Goal: Communication & Community: Participate in discussion

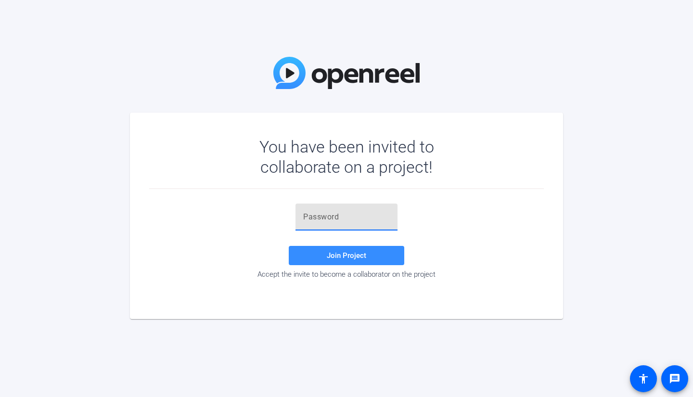
click at [358, 216] on input "text" at bounding box center [346, 217] width 87 height 12
paste input "$z}JQw"
type input "$z}JQw"
click at [326, 259] on span at bounding box center [346, 255] width 115 height 23
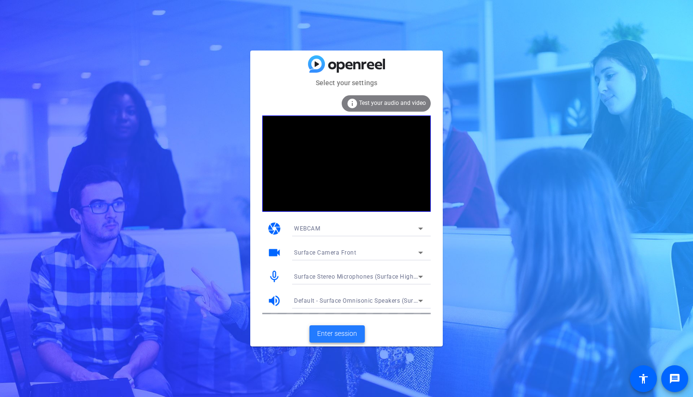
click at [351, 336] on span "Enter session" at bounding box center [337, 334] width 40 height 10
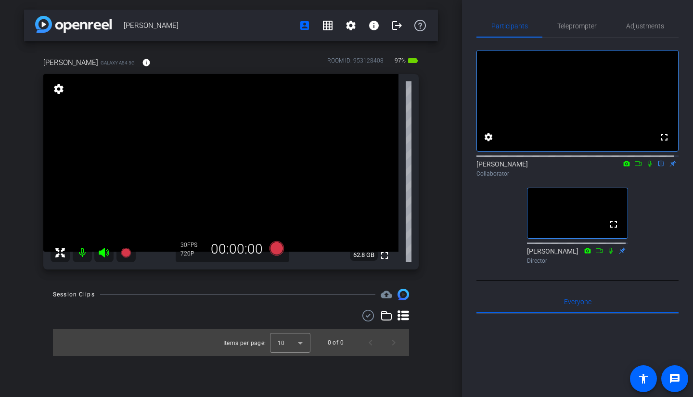
click at [646, 167] on icon at bounding box center [650, 163] width 8 height 7
click at [578, 28] on span "Teleprompter" at bounding box center [576, 26] width 39 height 7
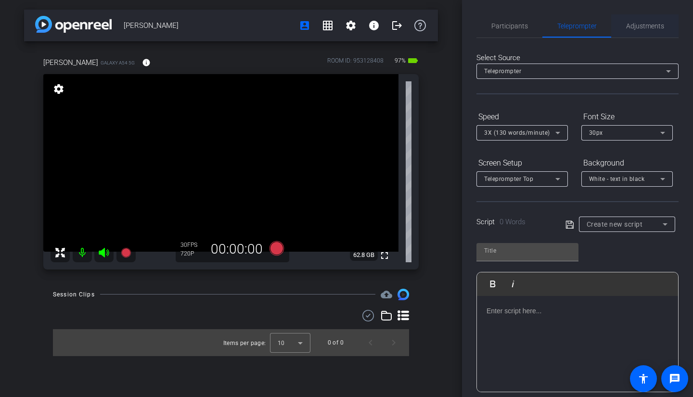
click at [636, 27] on span "Adjustments" at bounding box center [645, 26] width 38 height 7
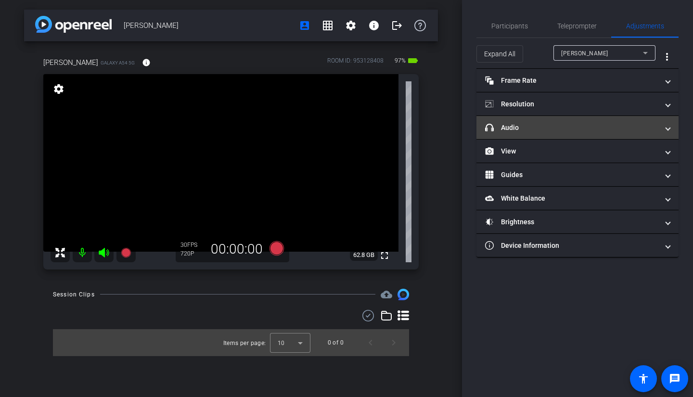
click at [663, 128] on span "headphone icon Audio" at bounding box center [575, 128] width 181 height 10
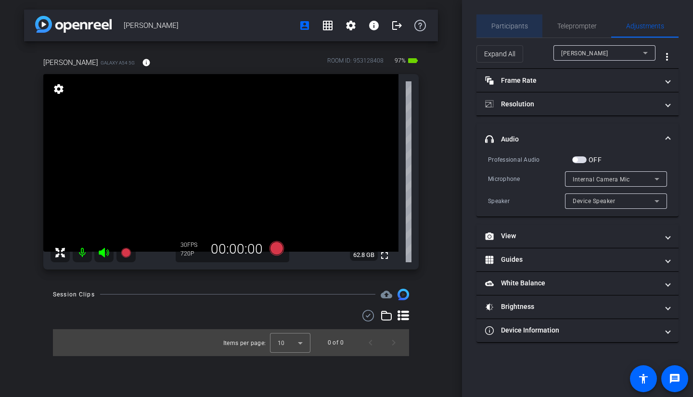
click at [510, 29] on span "Participants" at bounding box center [509, 26] width 37 height 7
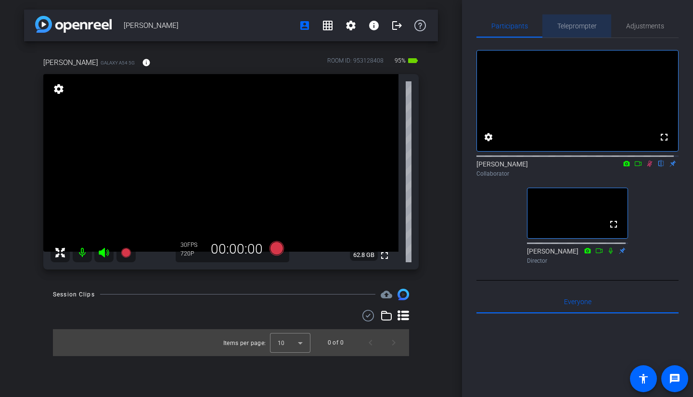
click at [580, 25] on span "Teleprompter" at bounding box center [576, 26] width 39 height 7
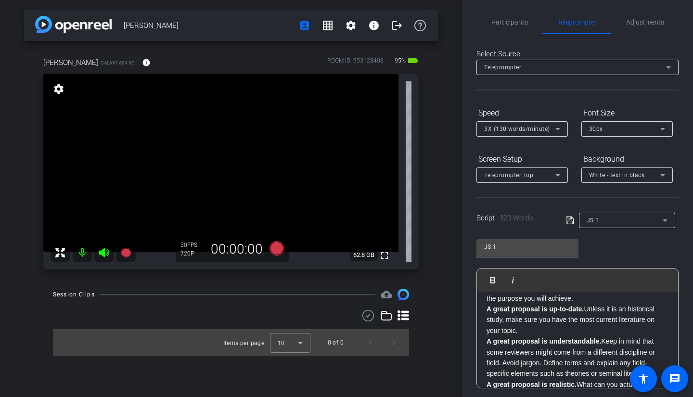
scroll to position [3, 0]
click at [509, 25] on span "Participants" at bounding box center [509, 22] width 37 height 7
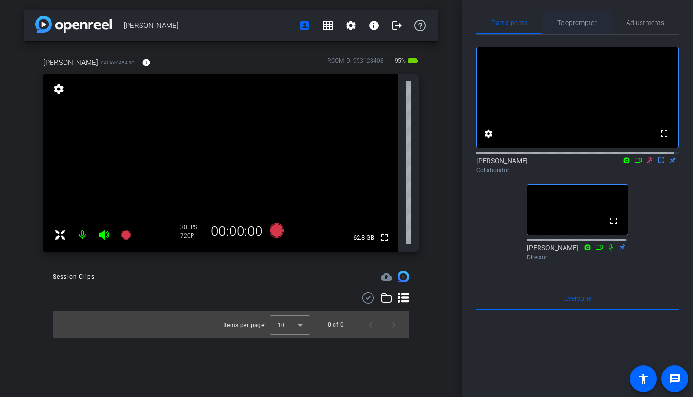
click at [568, 26] on span "Teleprompter" at bounding box center [576, 22] width 39 height 7
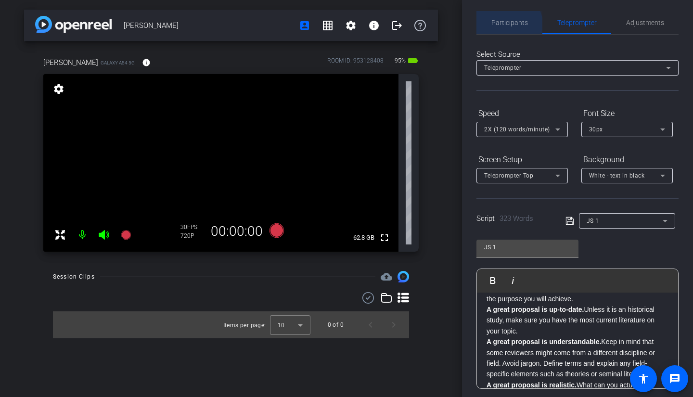
click at [501, 27] on span "Participants" at bounding box center [509, 22] width 37 height 23
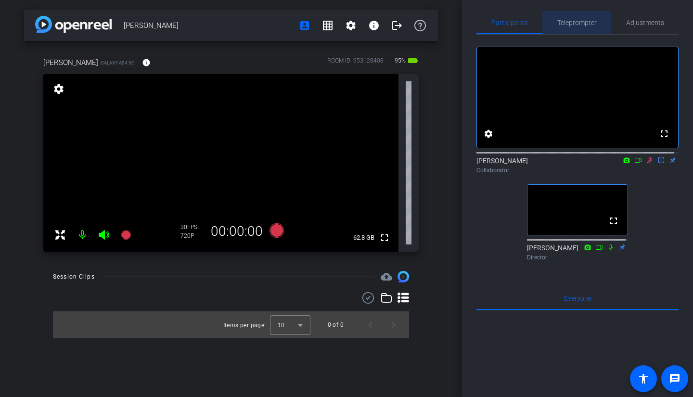
click at [584, 27] on span "Teleprompter" at bounding box center [576, 22] width 39 height 23
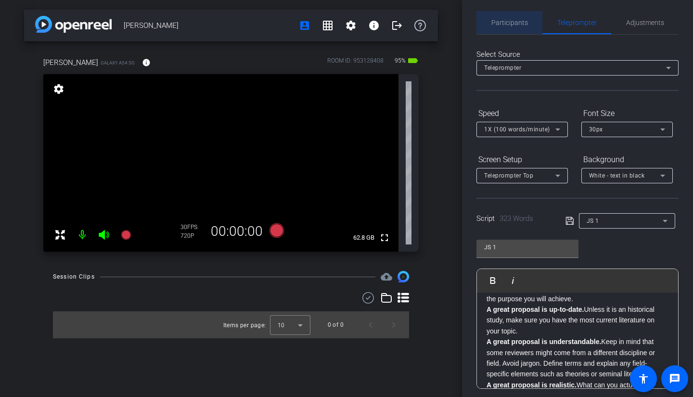
click at [515, 31] on span "Participants" at bounding box center [509, 22] width 37 height 23
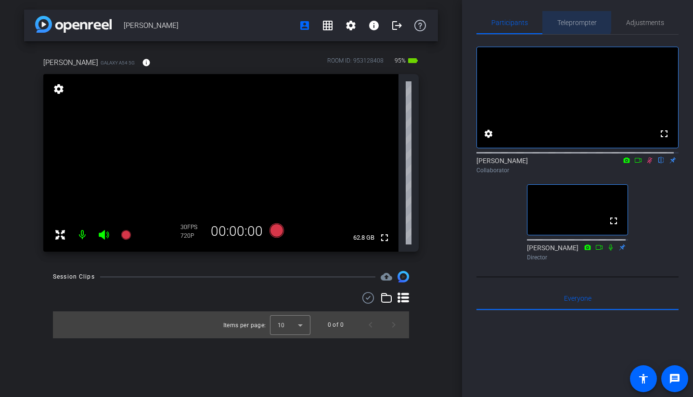
click at [572, 21] on span "Teleprompter" at bounding box center [576, 22] width 39 height 7
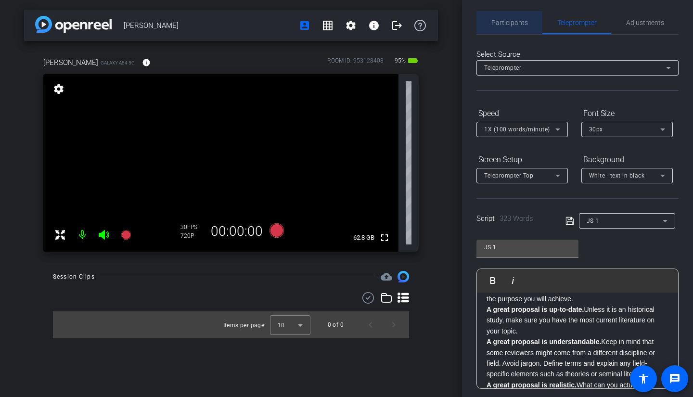
click at [512, 26] on span "Participants" at bounding box center [509, 22] width 37 height 7
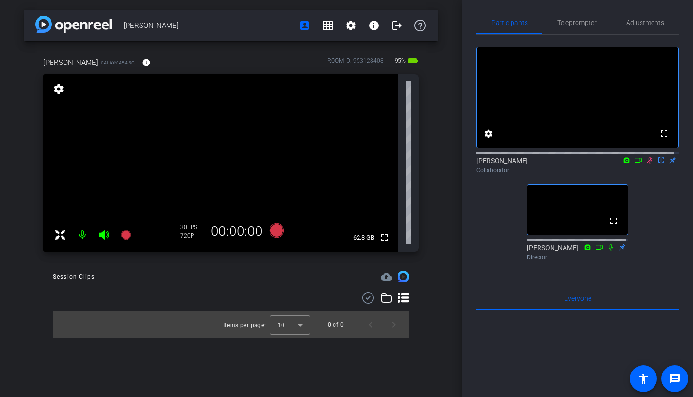
click at [647, 164] on icon at bounding box center [649, 160] width 5 height 6
click at [648, 164] on icon at bounding box center [650, 160] width 4 height 6
click at [569, 26] on span "Teleprompter" at bounding box center [576, 22] width 39 height 23
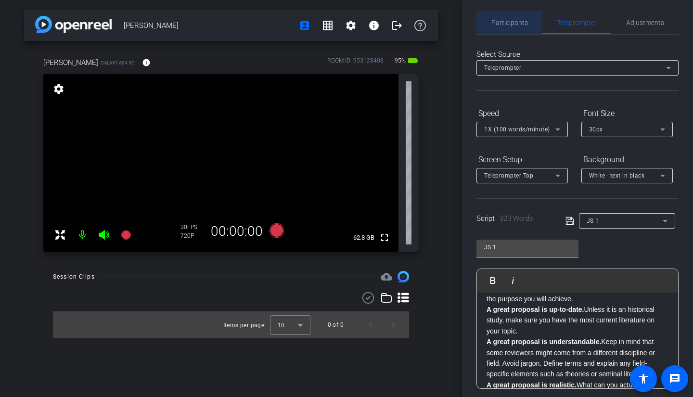
click at [496, 18] on span "Participants" at bounding box center [509, 22] width 37 height 23
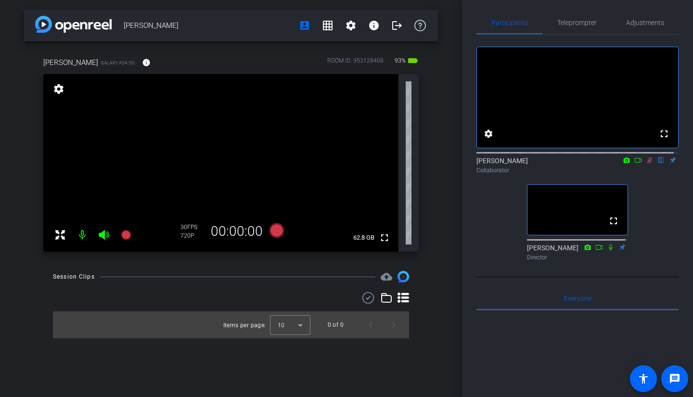
click at [634, 164] on icon at bounding box center [638, 160] width 8 height 7
click at [659, 164] on icon at bounding box center [661, 160] width 5 height 6
click at [657, 164] on icon at bounding box center [661, 160] width 8 height 7
click at [659, 164] on icon at bounding box center [661, 160] width 5 height 6
click at [657, 164] on icon at bounding box center [661, 160] width 8 height 7
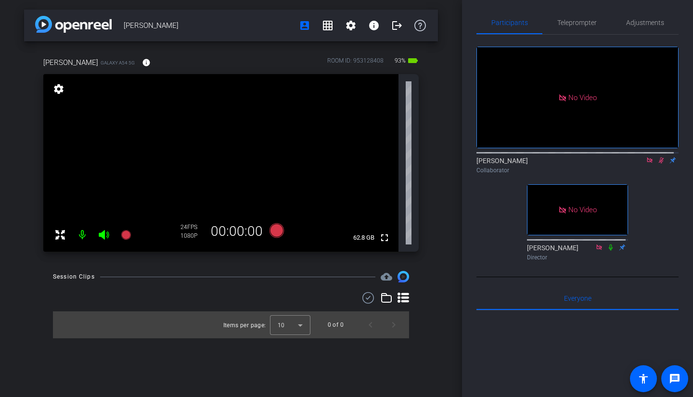
click at [659, 164] on icon at bounding box center [661, 160] width 5 height 6
click at [657, 164] on icon at bounding box center [661, 160] width 8 height 7
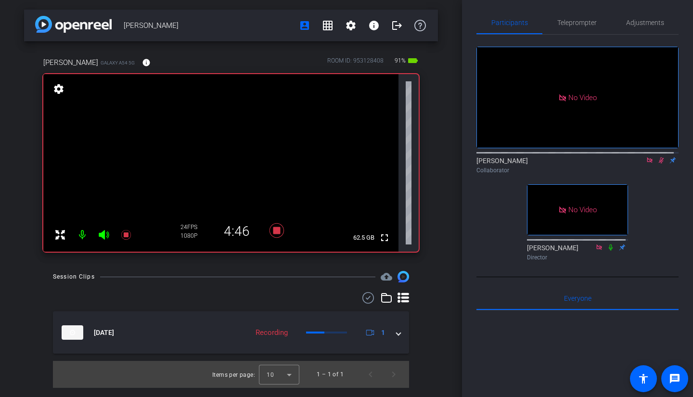
click at [607, 251] on icon at bounding box center [611, 247] width 8 height 7
click at [609, 251] on icon at bounding box center [611, 247] width 8 height 7
click at [657, 164] on icon at bounding box center [661, 160] width 8 height 7
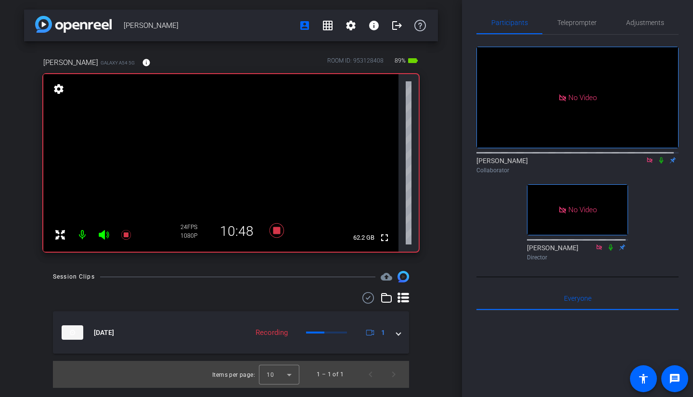
click at [657, 164] on icon at bounding box center [661, 160] width 8 height 7
click at [580, 24] on span "Teleprompter" at bounding box center [576, 22] width 39 height 7
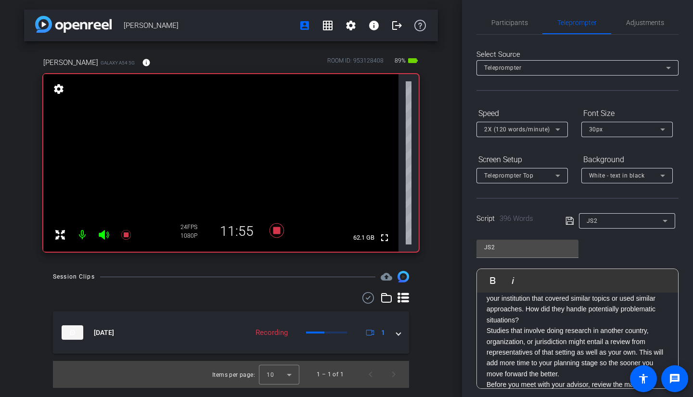
scroll to position [355, 0]
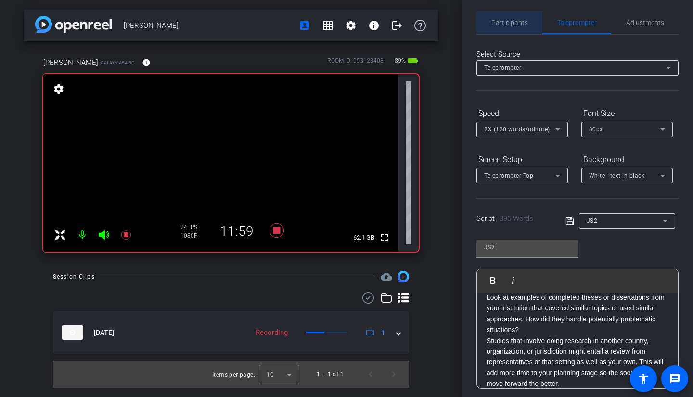
click at [510, 26] on span "Participants" at bounding box center [509, 22] width 37 height 7
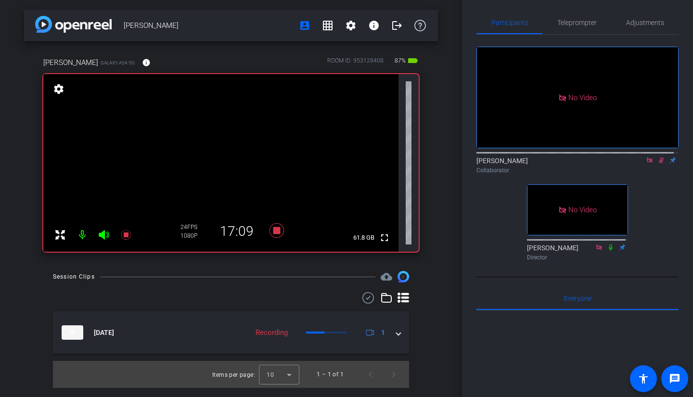
click at [657, 157] on icon at bounding box center [661, 160] width 8 height 7
click at [659, 157] on icon at bounding box center [661, 160] width 5 height 6
click at [659, 157] on icon at bounding box center [661, 160] width 4 height 6
click at [566, 15] on span "Teleprompter" at bounding box center [576, 22] width 39 height 23
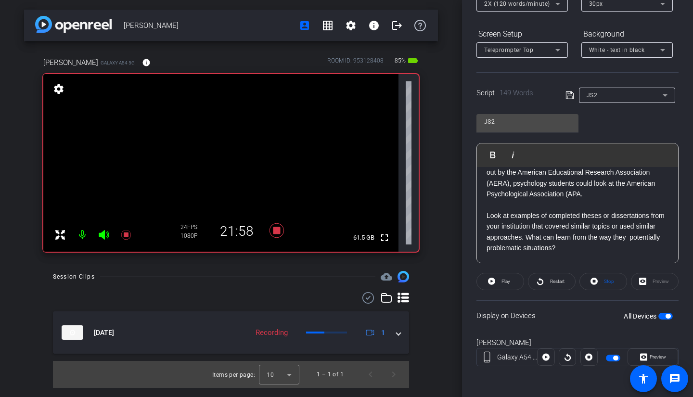
scroll to position [0, 0]
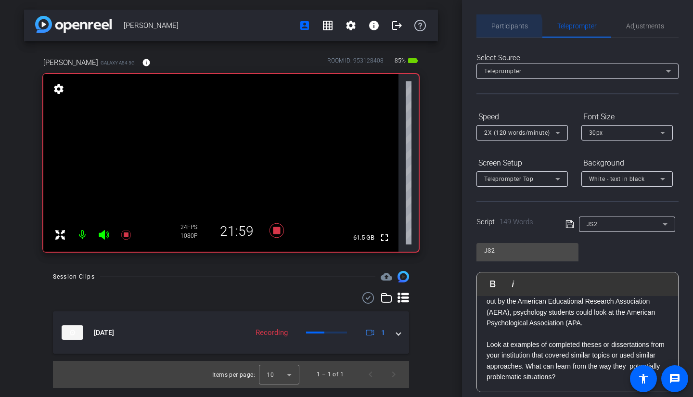
click at [506, 29] on span "Participants" at bounding box center [509, 26] width 37 height 7
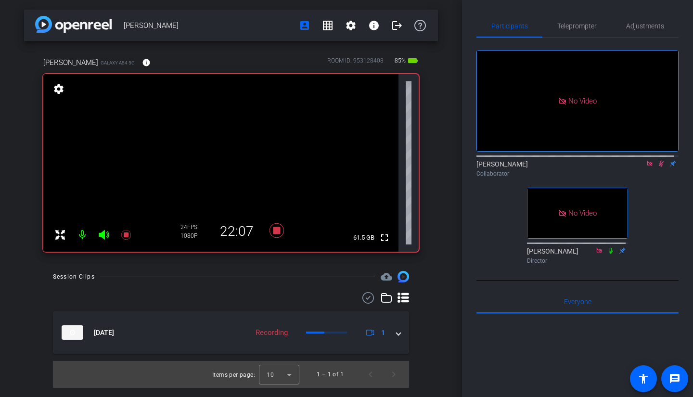
click at [659, 160] on icon at bounding box center [661, 163] width 8 height 7
click at [657, 160] on icon at bounding box center [661, 163] width 8 height 7
click at [581, 26] on span "Teleprompter" at bounding box center [576, 26] width 39 height 7
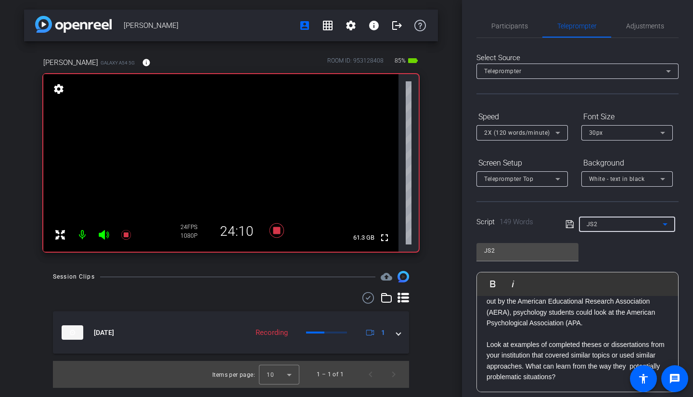
click at [645, 219] on div "JS2" at bounding box center [624, 224] width 76 height 12
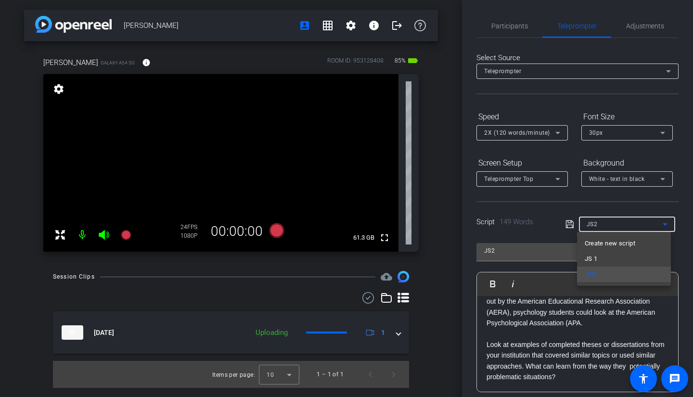
click at [517, 25] on div at bounding box center [346, 198] width 693 height 397
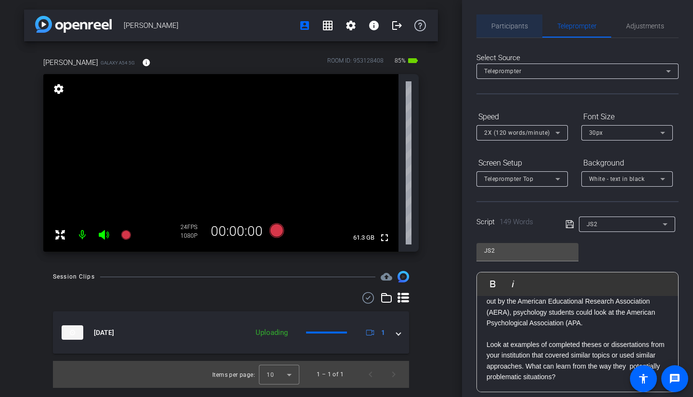
click at [517, 25] on span "Participants" at bounding box center [509, 26] width 37 height 7
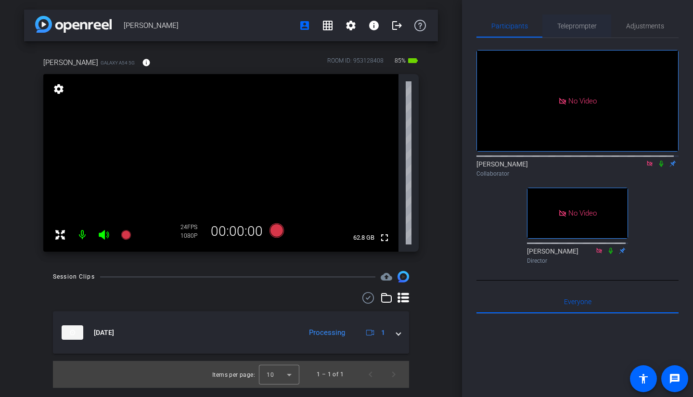
click at [572, 25] on span "Teleprompter" at bounding box center [576, 26] width 39 height 7
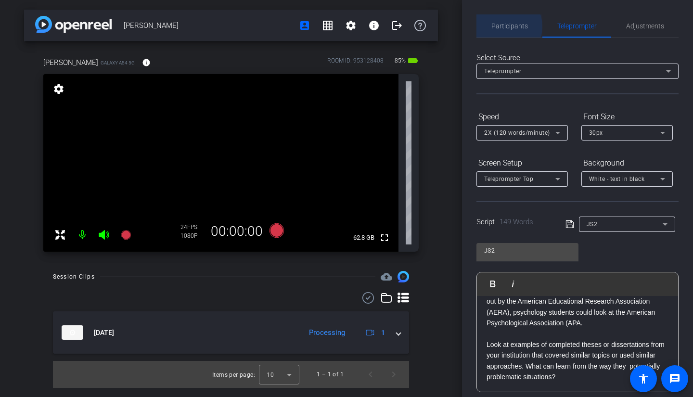
click at [506, 26] on span "Participants" at bounding box center [509, 26] width 37 height 7
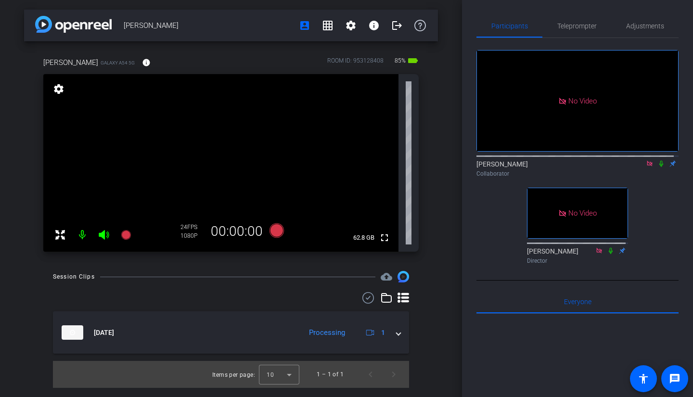
click at [659, 161] on icon at bounding box center [661, 164] width 4 height 6
click at [658, 160] on icon at bounding box center [661, 163] width 8 height 7
click at [659, 161] on icon at bounding box center [661, 164] width 4 height 6
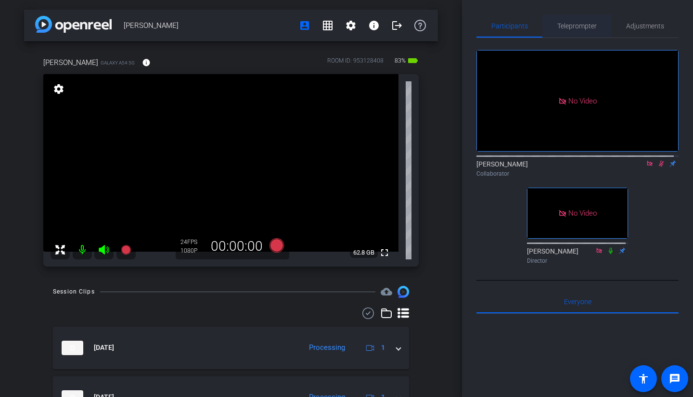
click at [579, 27] on span "Teleprompter" at bounding box center [576, 26] width 39 height 7
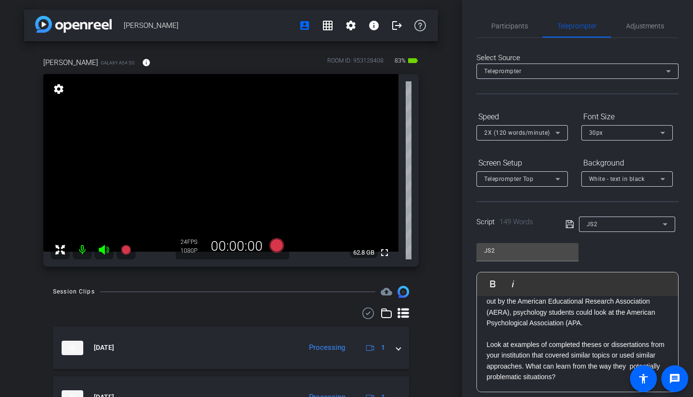
scroll to position [129, 0]
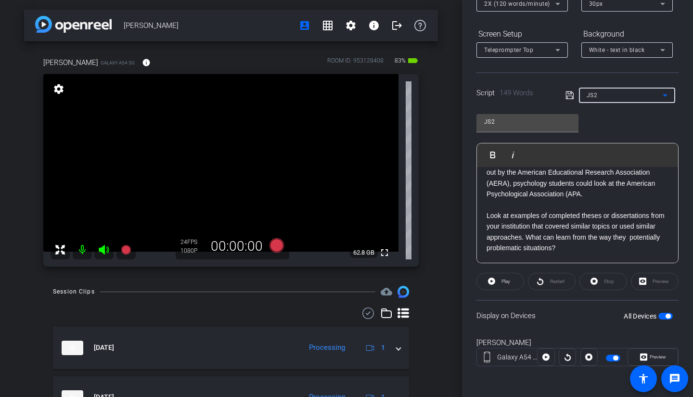
click at [627, 96] on div "JS2" at bounding box center [624, 95] width 76 height 12
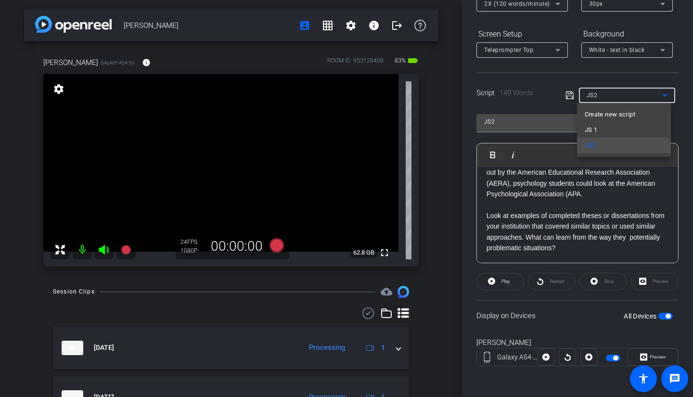
click at [627, 96] on div at bounding box center [346, 198] width 693 height 397
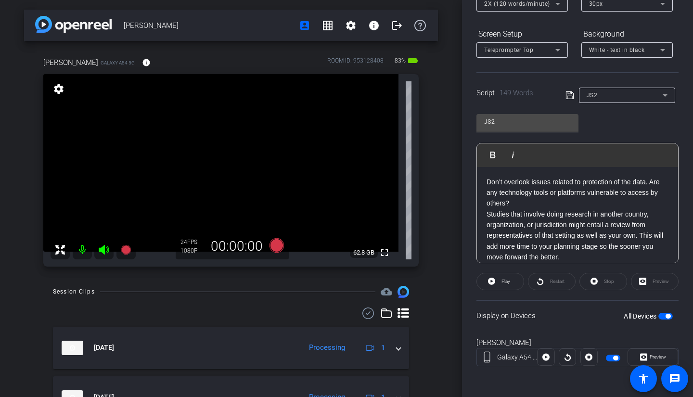
scroll to position [0, 0]
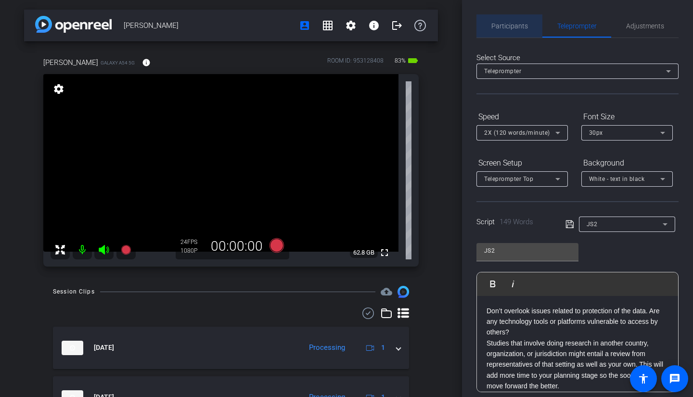
click at [510, 27] on span "Participants" at bounding box center [509, 26] width 37 height 7
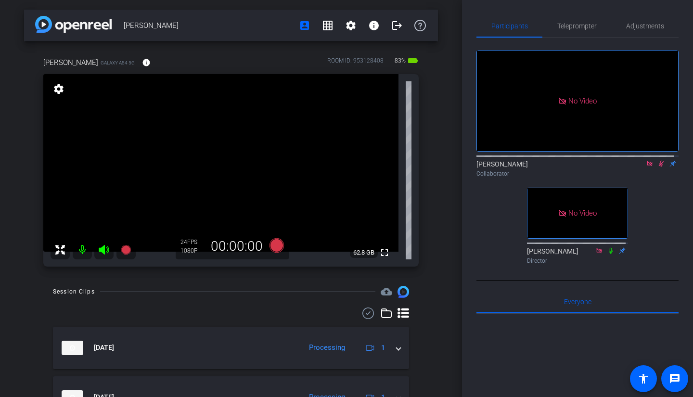
click at [659, 161] on icon at bounding box center [661, 164] width 5 height 6
click at [584, 25] on span "Teleprompter" at bounding box center [576, 26] width 39 height 7
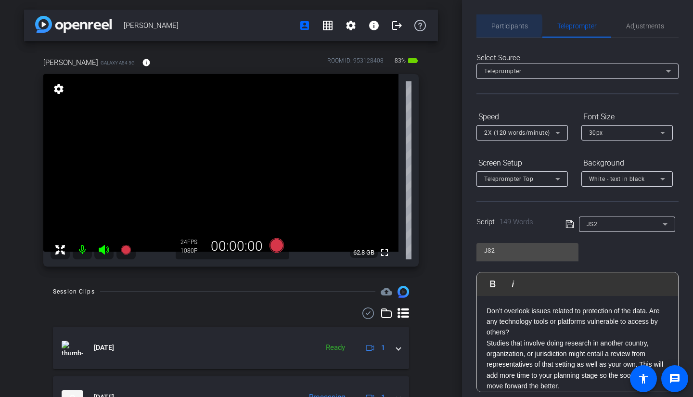
click at [508, 25] on span "Participants" at bounding box center [509, 26] width 37 height 7
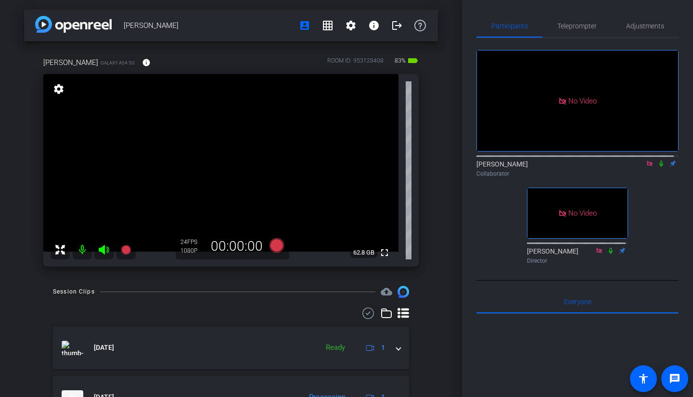
click at [659, 161] on icon at bounding box center [661, 164] width 4 height 6
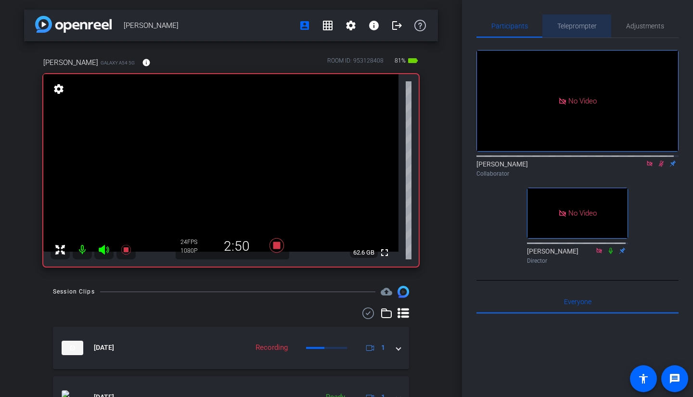
click at [566, 31] on span "Teleprompter" at bounding box center [576, 25] width 39 height 23
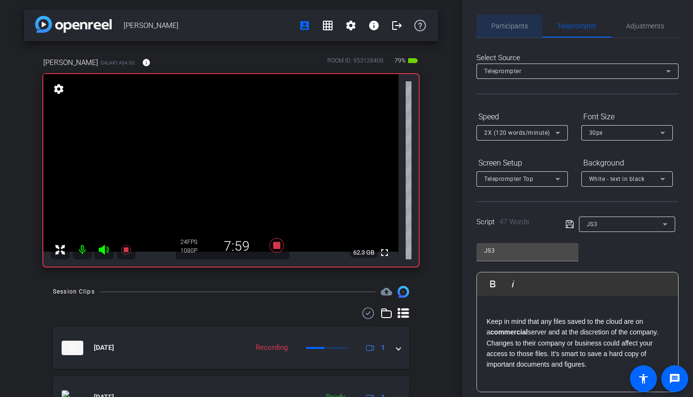
click at [507, 26] on span "Participants" at bounding box center [509, 26] width 37 height 7
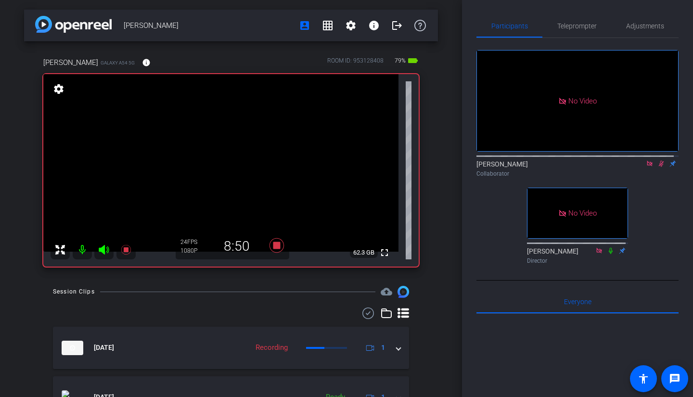
click at [657, 160] on icon at bounding box center [661, 163] width 8 height 7
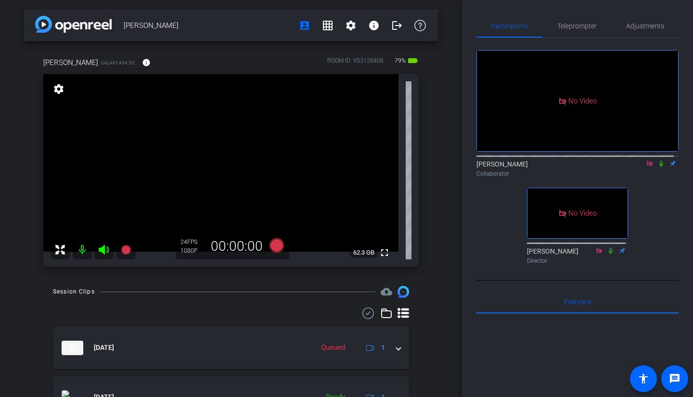
click at [657, 160] on icon at bounding box center [661, 163] width 8 height 7
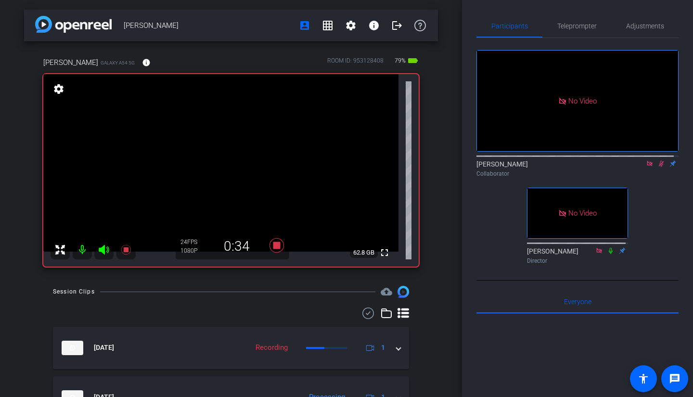
click at [657, 160] on icon at bounding box center [661, 163] width 8 height 7
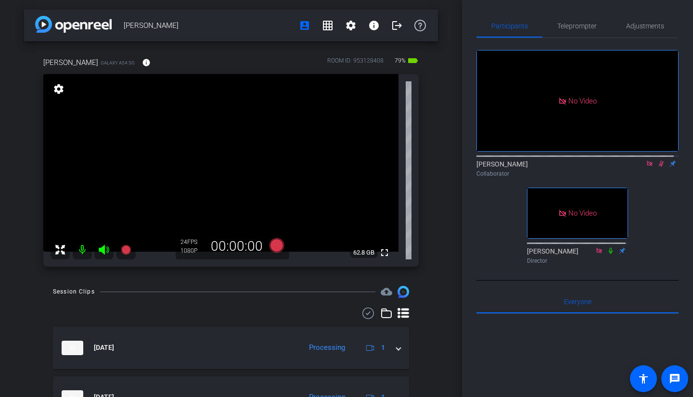
click at [658, 160] on icon at bounding box center [661, 163] width 8 height 7
click at [647, 161] on icon at bounding box center [649, 163] width 5 height 5
